Goal: Task Accomplishment & Management: Complete application form

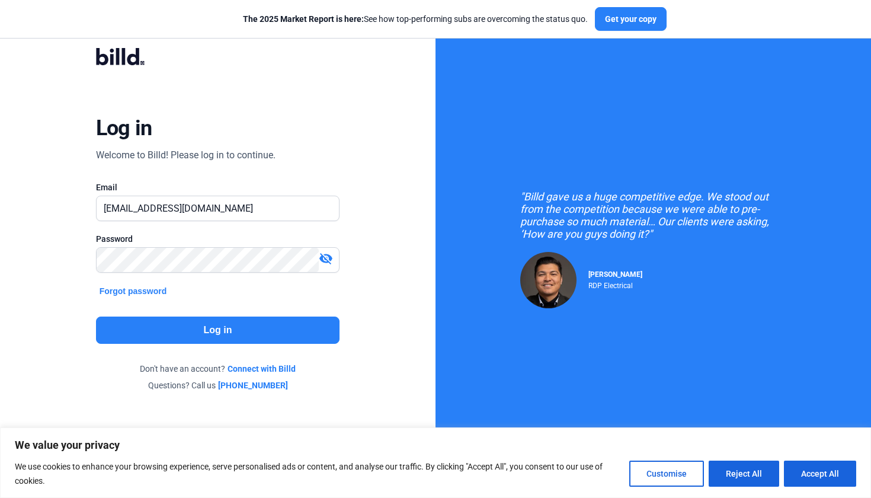
type input "[EMAIL_ADDRESS][DOMAIN_NAME]"
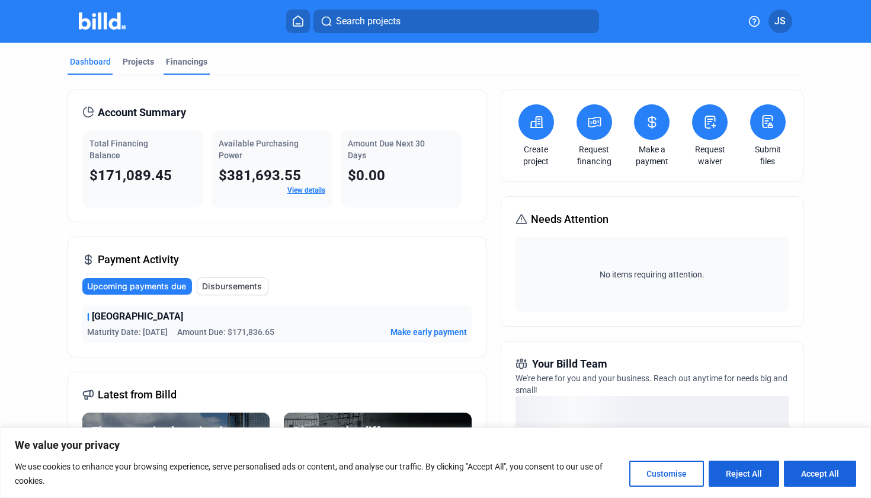
click at [194, 64] on div "Financings" at bounding box center [186, 62] width 41 height 12
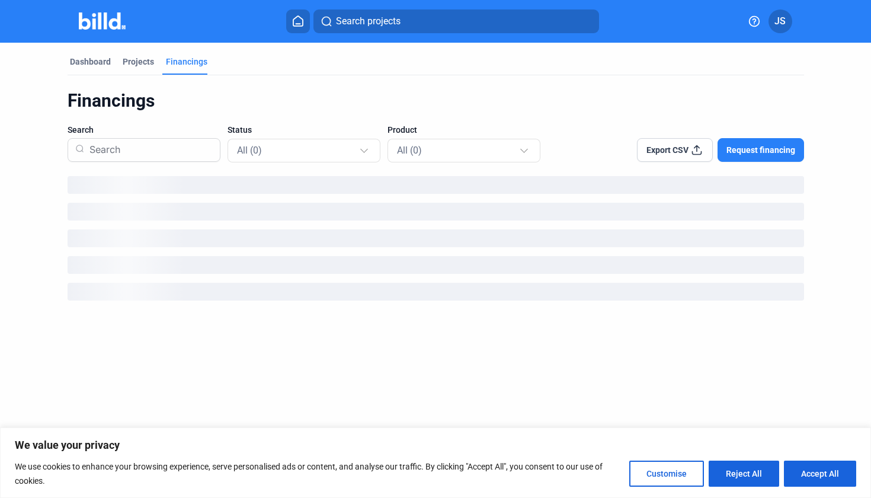
click at [768, 148] on span "Request financing" at bounding box center [761, 150] width 69 height 12
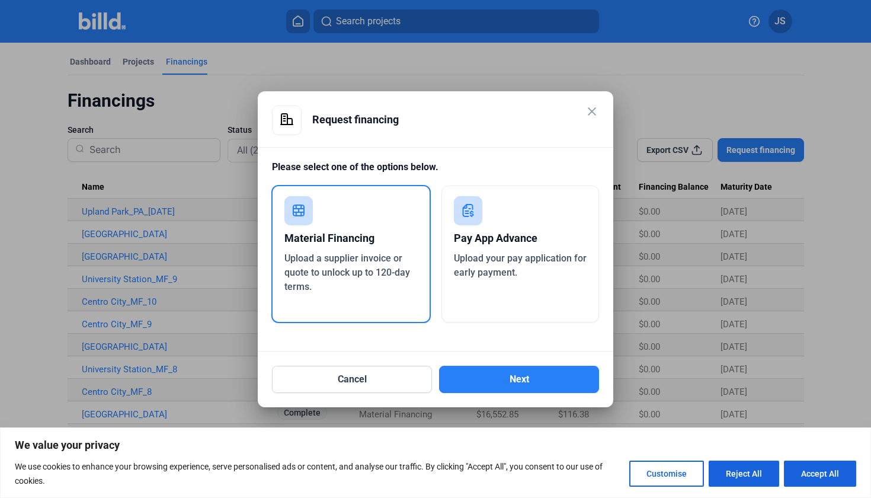
click at [542, 274] on div "Upload your pay application for early payment." at bounding box center [520, 265] width 133 height 28
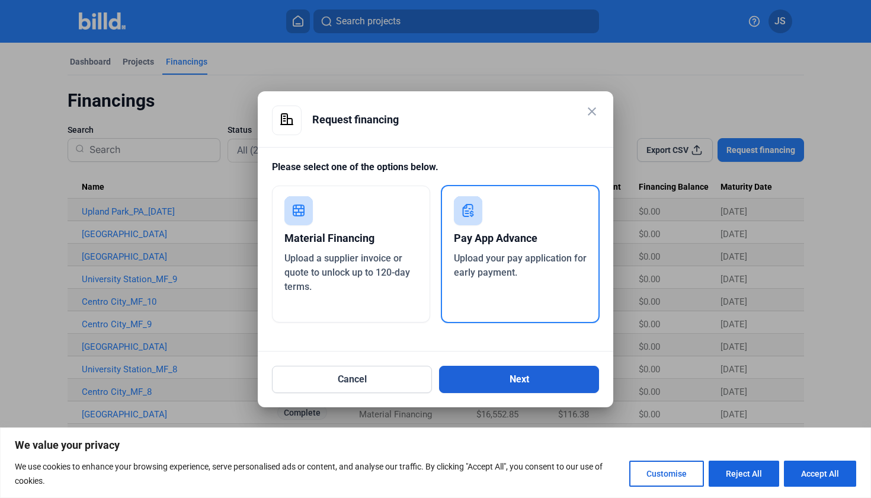
click at [543, 375] on button "Next" at bounding box center [519, 379] width 160 height 27
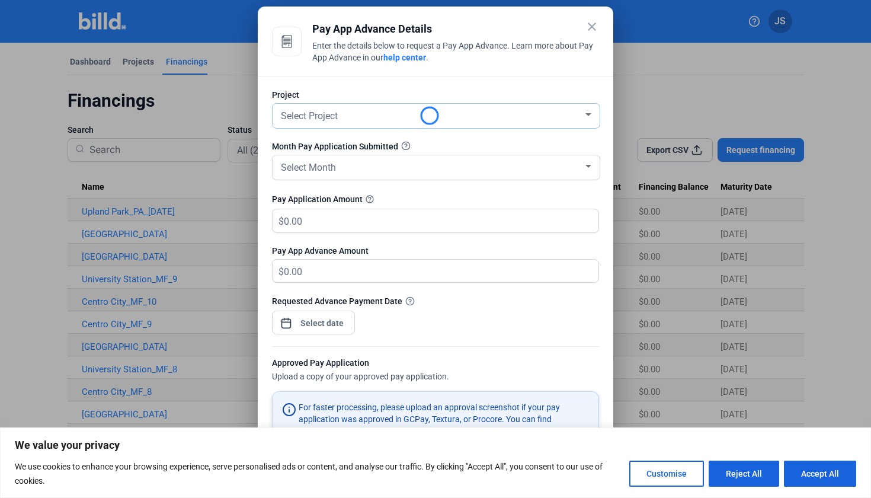
click at [367, 117] on div "Select Project" at bounding box center [431, 115] width 305 height 17
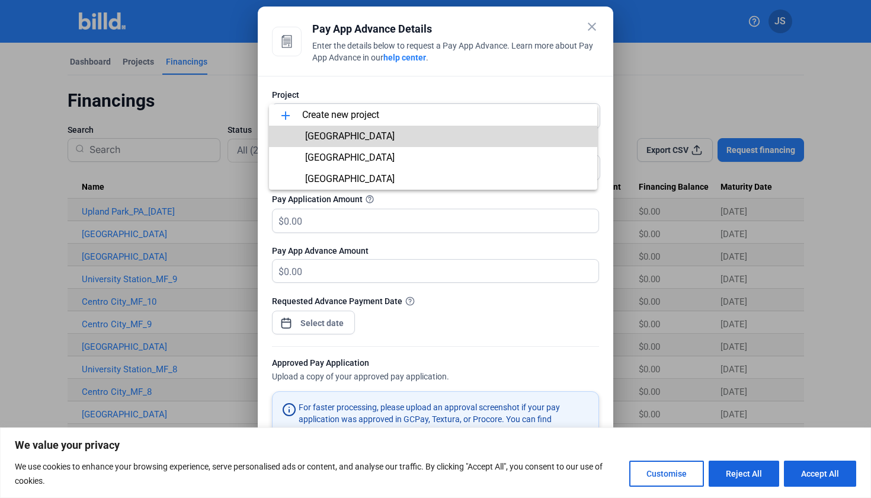
click at [361, 134] on span "[GEOGRAPHIC_DATA]" at bounding box center [433, 136] width 309 height 21
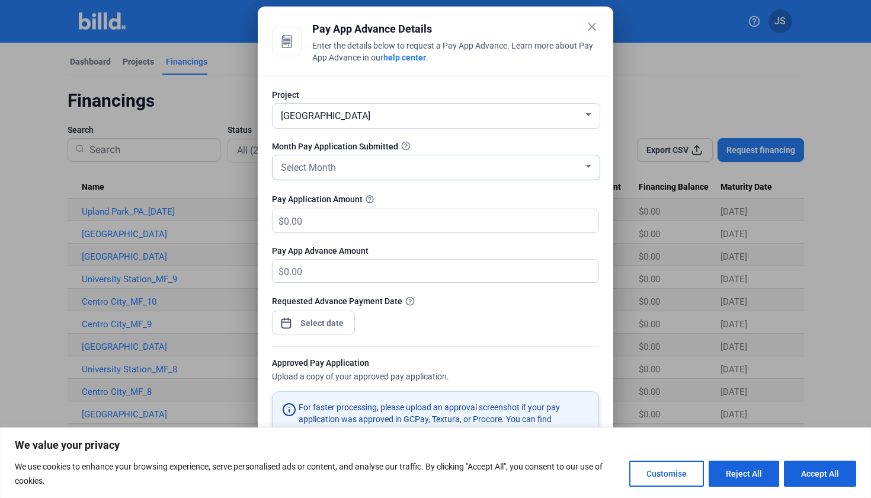
click at [349, 168] on div "Select Month" at bounding box center [431, 166] width 305 height 17
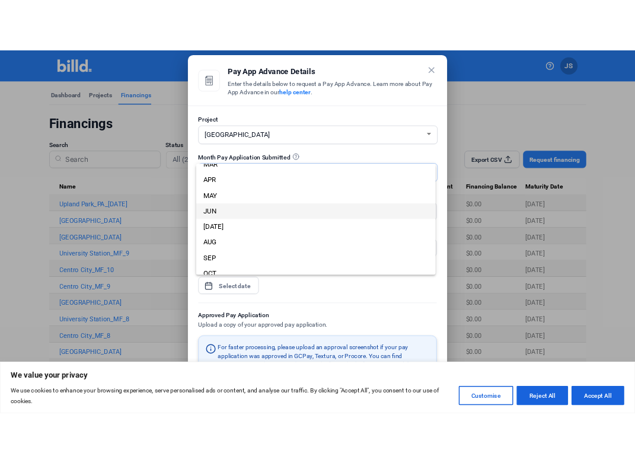
scroll to position [54, 0]
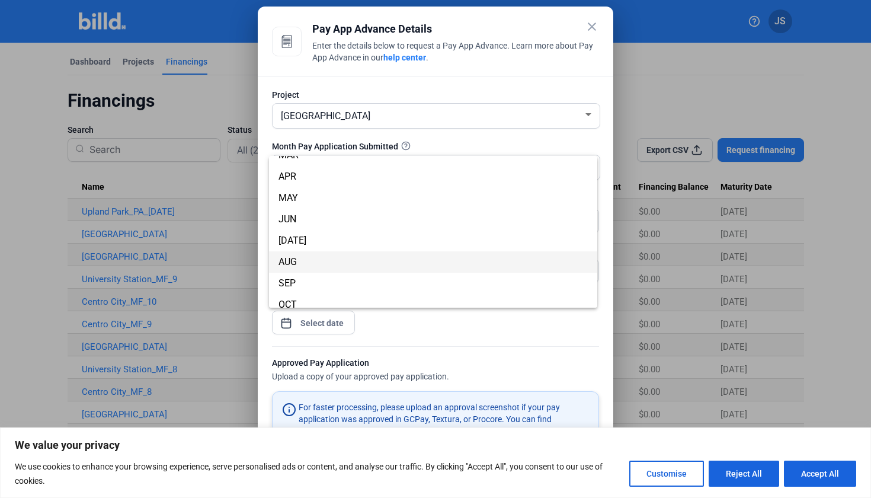
click at [327, 267] on span "AUG" at bounding box center [433, 261] width 309 height 21
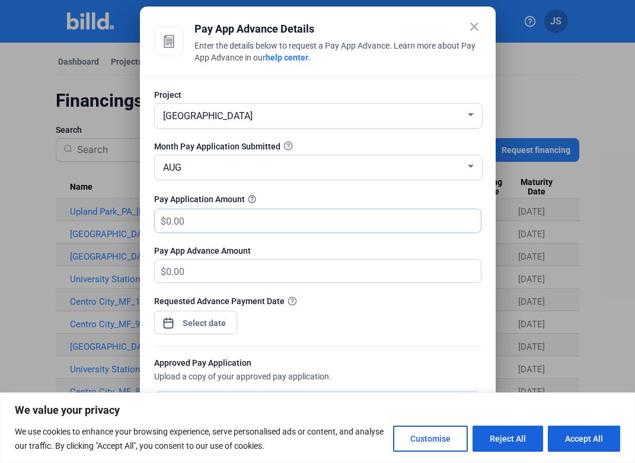
click at [275, 219] on input "text" at bounding box center [316, 220] width 301 height 23
type input "3"
type input "32"
type input "32.00"
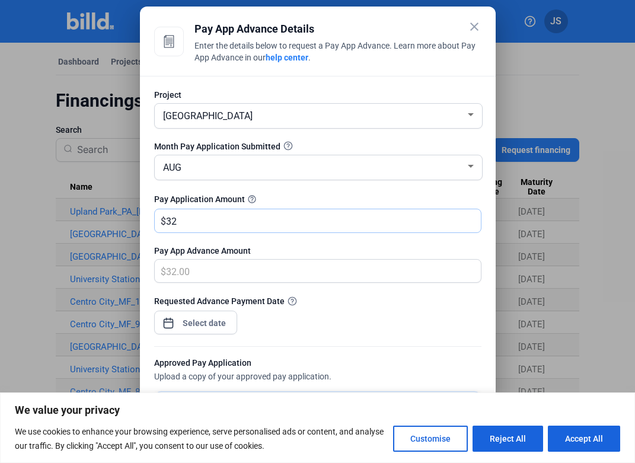
type input "321"
type input "321.00"
type input "3211"
type input "3,211.00"
type input "3,2110"
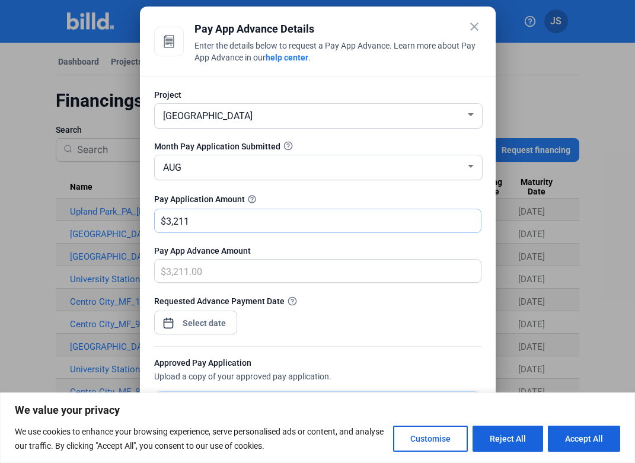
type input "32,110.00"
type input "32,1103"
type input "321,103.00"
type input "321,103.1"
type input "321,103.10"
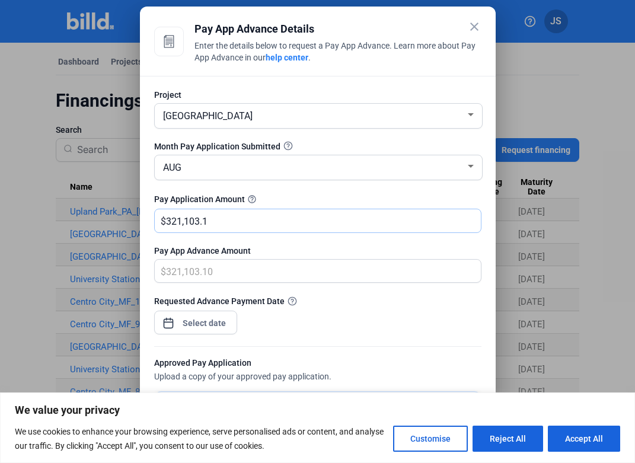
type input "321,103.15"
click at [206, 328] on div "close Pay App Advance Details Enter the details below to request a Pay App Adva…" at bounding box center [317, 231] width 635 height 463
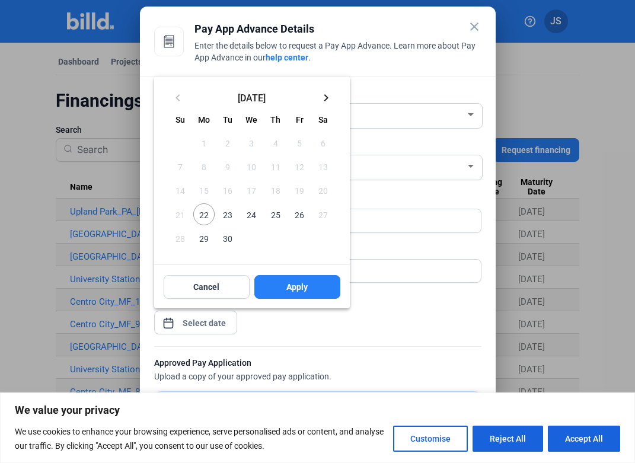
click at [203, 218] on span "22" at bounding box center [203, 213] width 21 height 21
click at [311, 289] on button "Apply" at bounding box center [297, 287] width 86 height 24
type input "[DATE]"
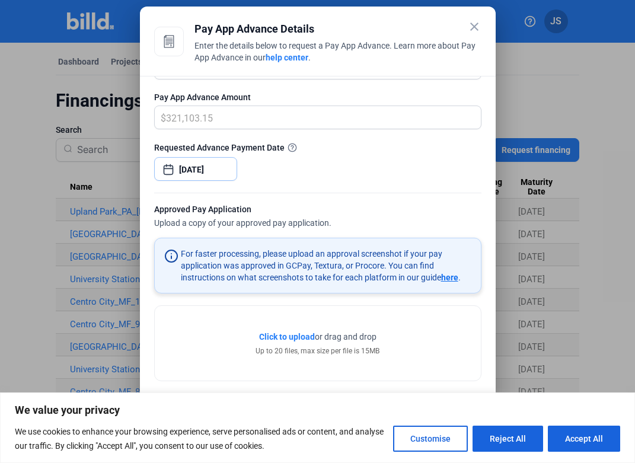
scroll to position [154, 0]
click at [287, 341] on span "Click to upload" at bounding box center [287, 336] width 56 height 9
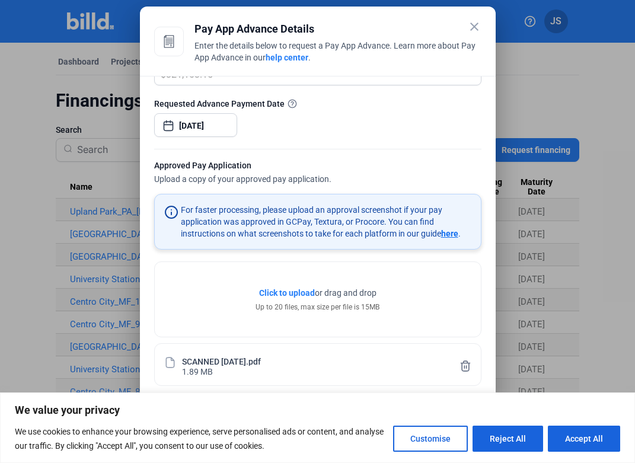
scroll to position [197, 0]
click at [586, 441] on button "Accept All" at bounding box center [584, 439] width 72 height 26
checkbox input "true"
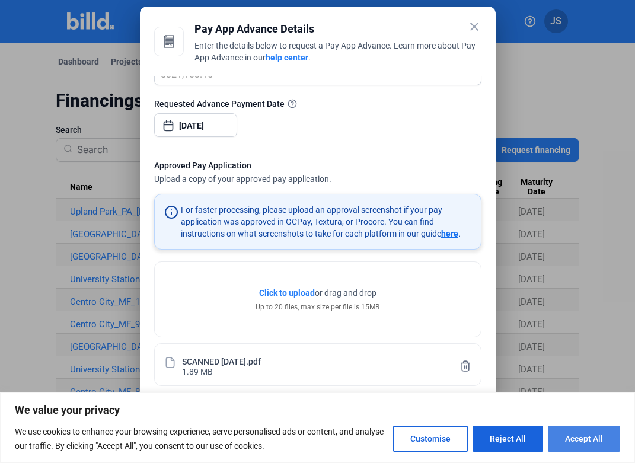
checkbox input "true"
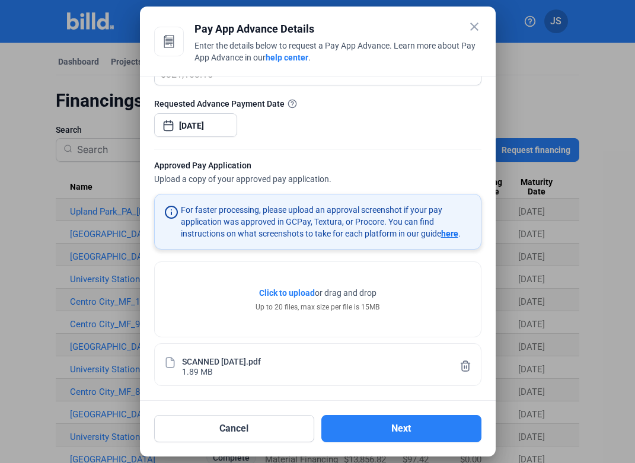
scroll to position [0, 0]
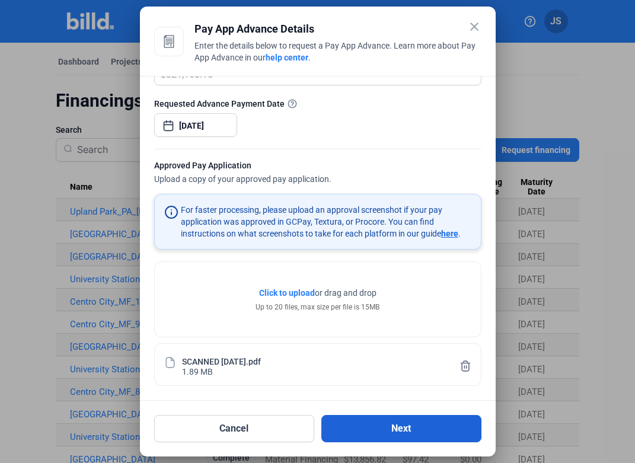
click at [433, 429] on button "Next" at bounding box center [401, 428] width 160 height 27
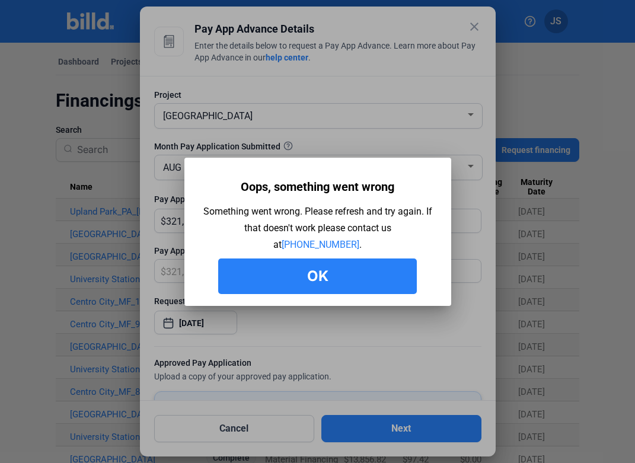
click at [336, 273] on button "Ok" at bounding box center [317, 276] width 199 height 36
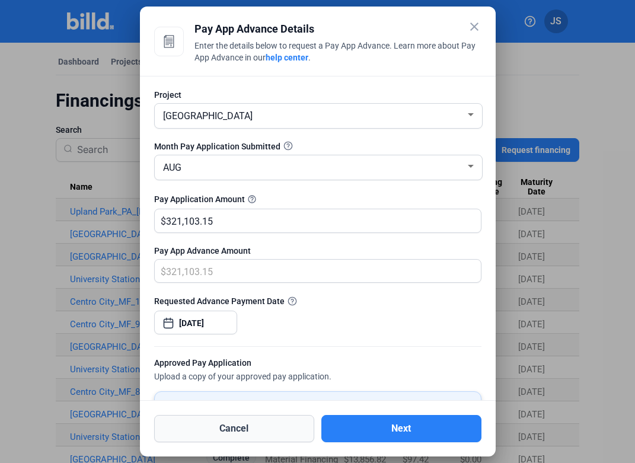
click at [277, 429] on button "Cancel" at bounding box center [234, 428] width 160 height 27
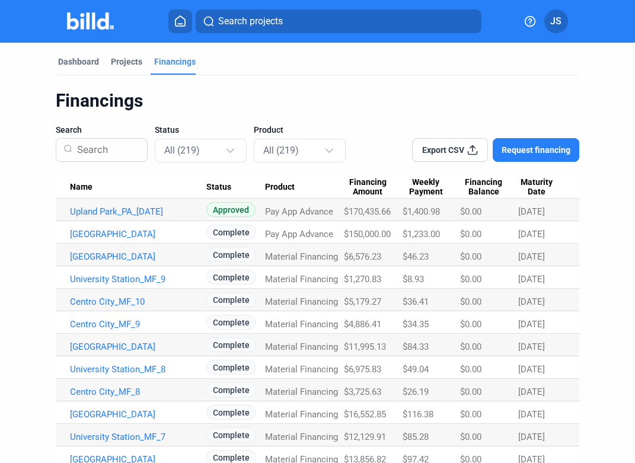
click at [546, 149] on span "Request financing" at bounding box center [535, 150] width 69 height 12
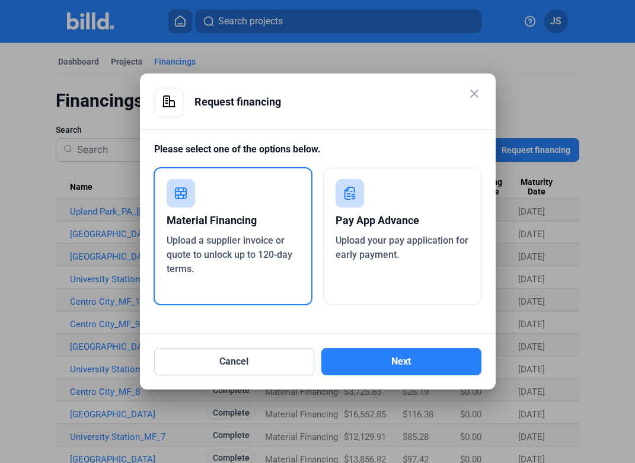
click at [406, 231] on div "Pay App Advance" at bounding box center [401, 220] width 133 height 26
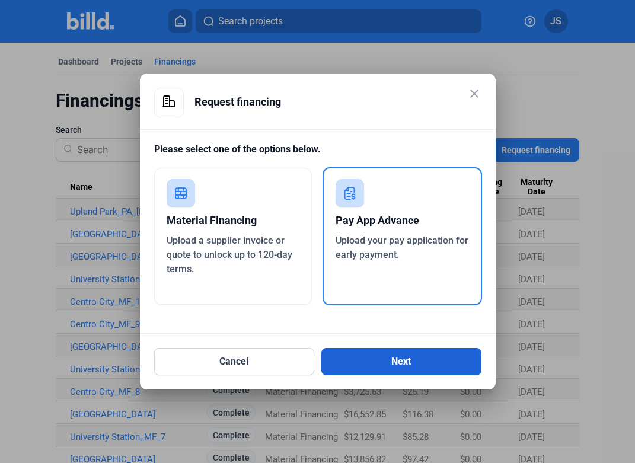
click at [413, 363] on button "Next" at bounding box center [401, 361] width 160 height 27
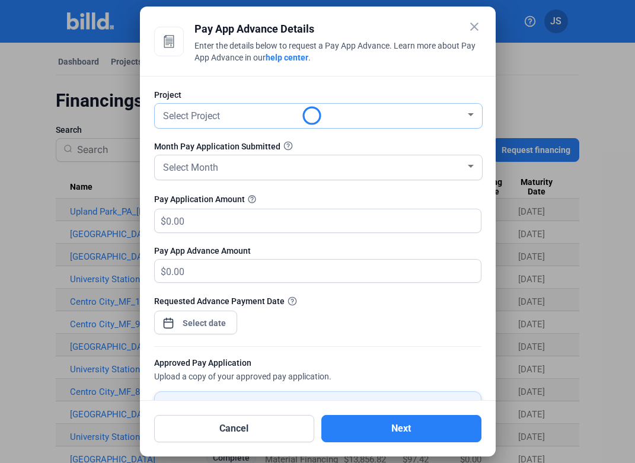
click at [225, 120] on div "Select Project" at bounding box center [313, 115] width 305 height 17
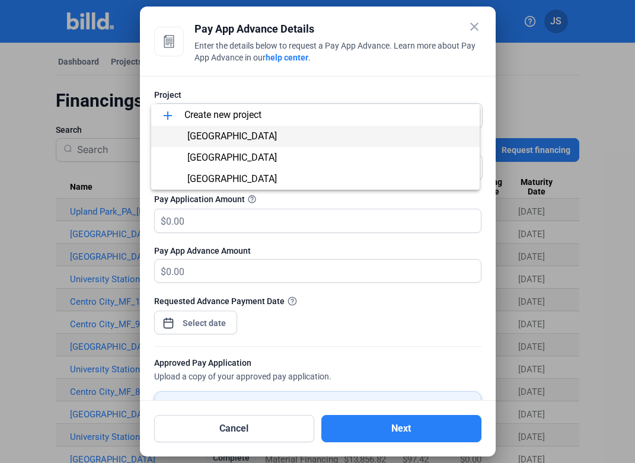
click at [219, 138] on span "[GEOGRAPHIC_DATA]" at bounding box center [231, 135] width 89 height 11
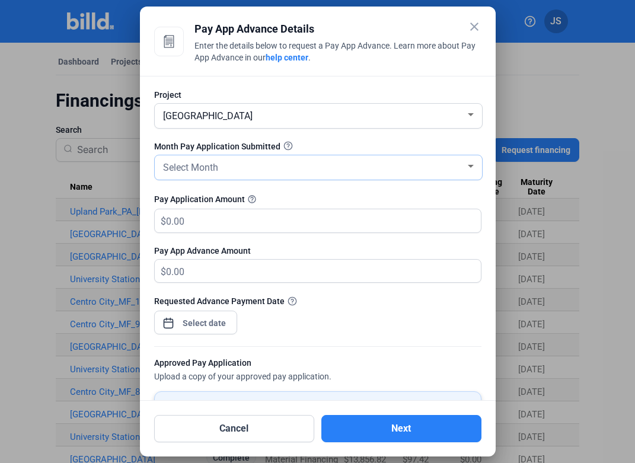
click at [219, 161] on div "Select Month" at bounding box center [313, 166] width 305 height 17
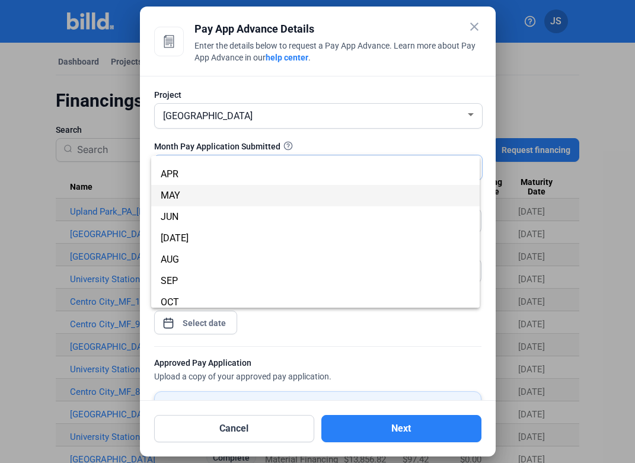
scroll to position [57, 0]
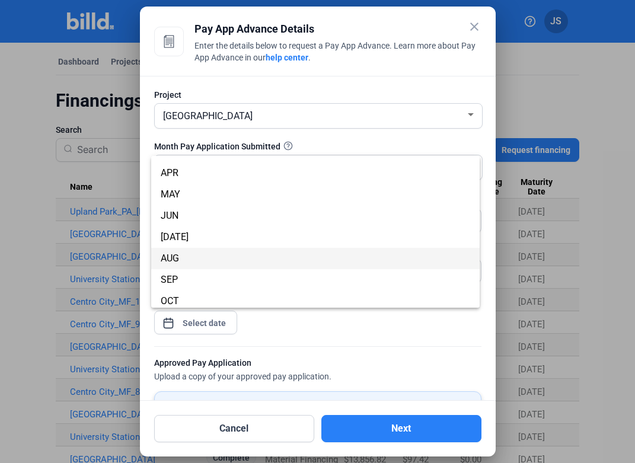
click at [199, 260] on span "AUG" at bounding box center [315, 258] width 309 height 21
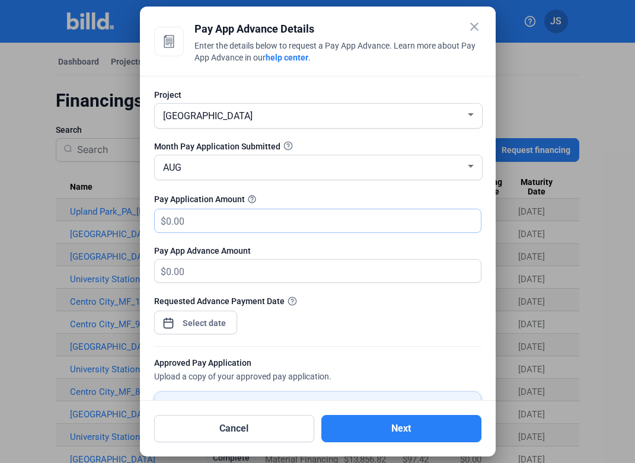
click at [223, 219] on input "text" at bounding box center [323, 220] width 315 height 23
type input "3"
type input "32"
type input "32.00"
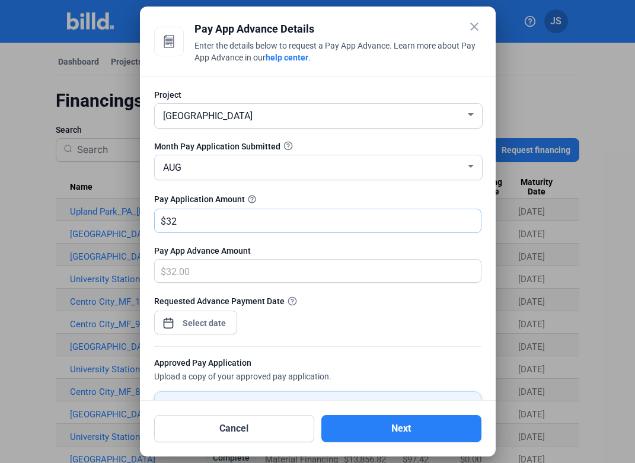
type input "321"
type input "321.00"
type input "3211"
type input "3,211.00"
type input "3,2110"
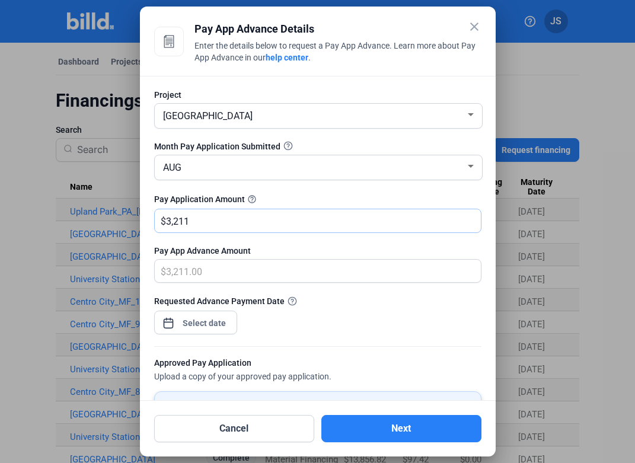
type input "32,110.00"
type input "32,1103"
type input "321,103.00"
type input "321,103.1"
type input "321,103.10"
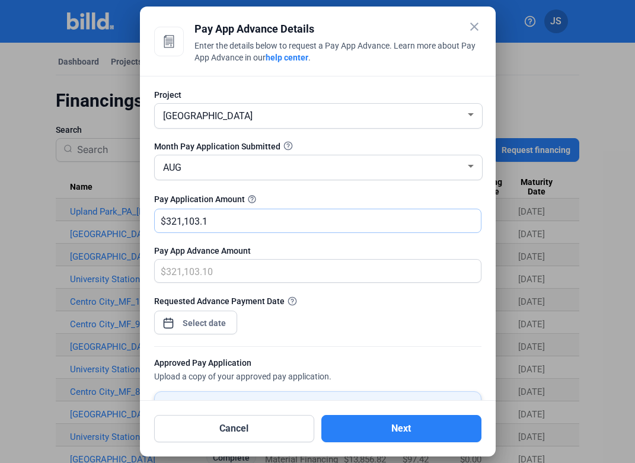
type input "321,103.15"
click at [215, 316] on div "close Pay App Advance Details Enter the details below to request a Pay App Adva…" at bounding box center [317, 231] width 635 height 463
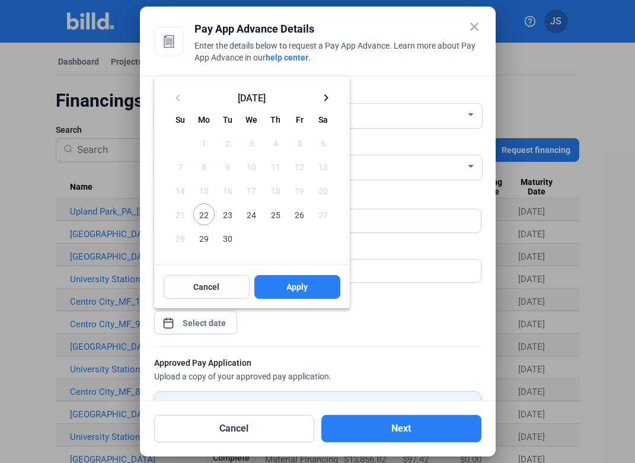
click at [201, 218] on span "22" at bounding box center [203, 213] width 21 height 21
click at [281, 286] on button "Apply" at bounding box center [297, 287] width 86 height 24
type input "[DATE]"
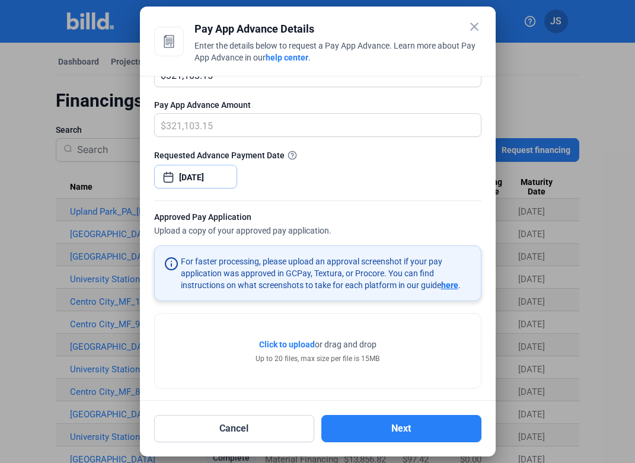
scroll to position [148, 0]
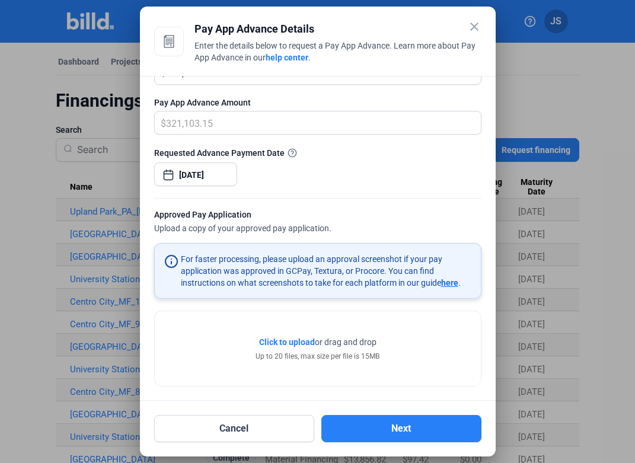
click at [291, 343] on span "Click to upload" at bounding box center [287, 341] width 56 height 9
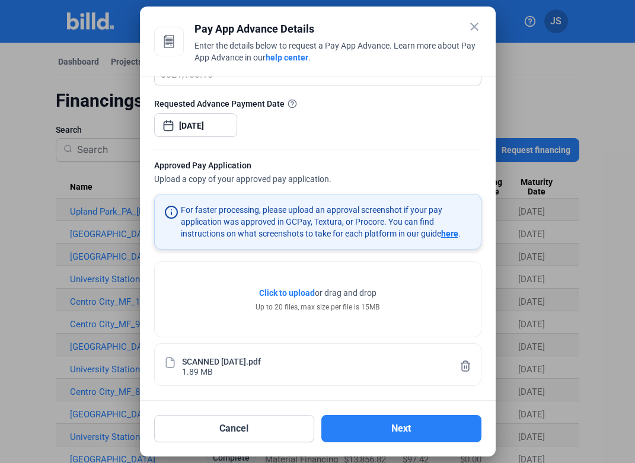
scroll to position [197, 0]
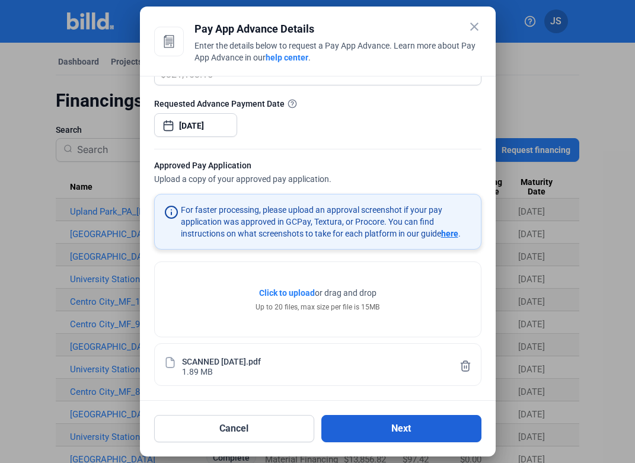
click at [396, 434] on button "Next" at bounding box center [401, 428] width 160 height 27
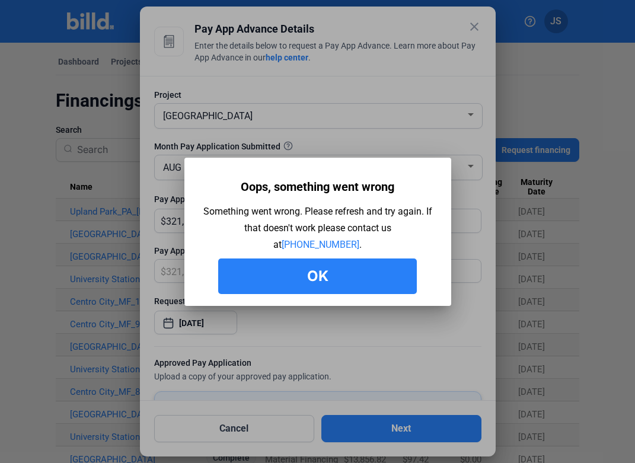
click at [346, 283] on button "Ok" at bounding box center [317, 276] width 199 height 36
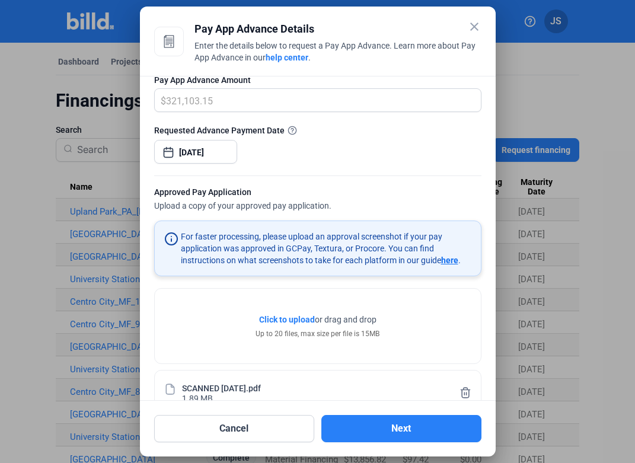
scroll to position [171, 0]
click at [474, 32] on mat-icon "close" at bounding box center [474, 27] width 14 height 14
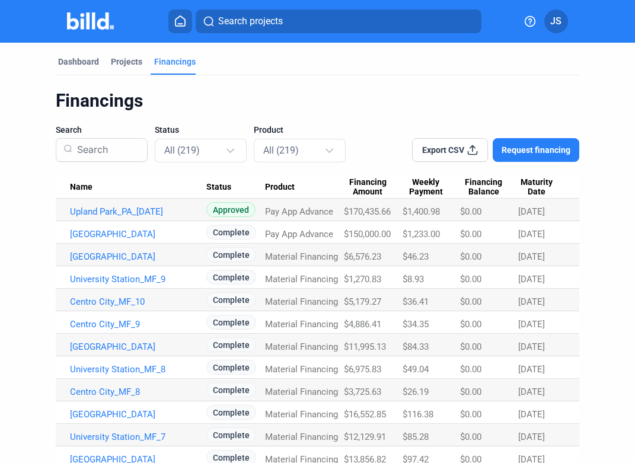
click at [560, 21] on span "JS" at bounding box center [555, 21] width 11 height 14
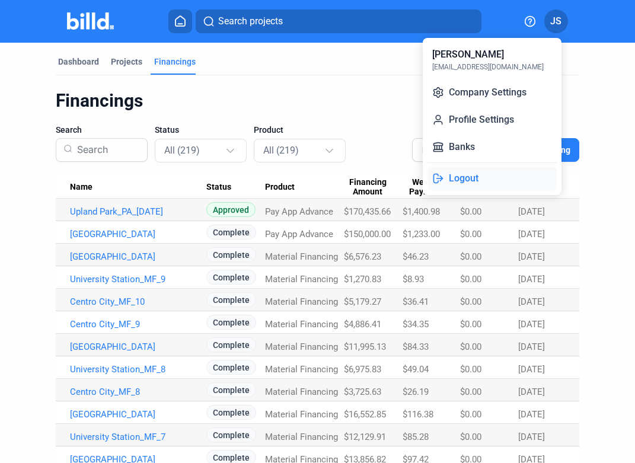
click at [454, 174] on button "Logout" at bounding box center [491, 179] width 129 height 24
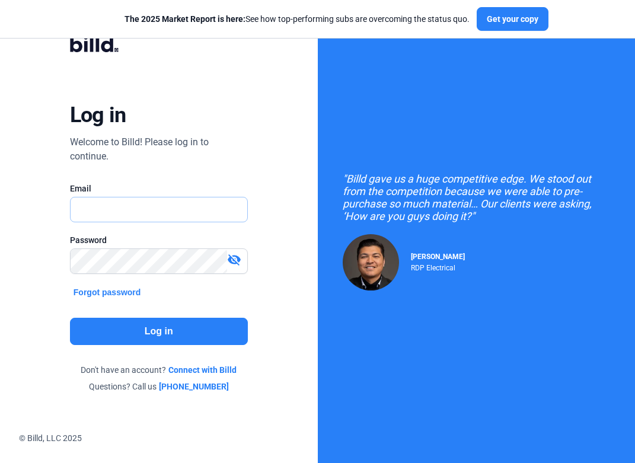
drag, startPoint x: 0, startPoint y: 0, endPoint x: 134, endPoint y: 215, distance: 252.9
click at [134, 215] on input "text" at bounding box center [153, 209] width 164 height 24
type input "[EMAIL_ADDRESS][DOMAIN_NAME]"
